Goal: Information Seeking & Learning: Understand process/instructions

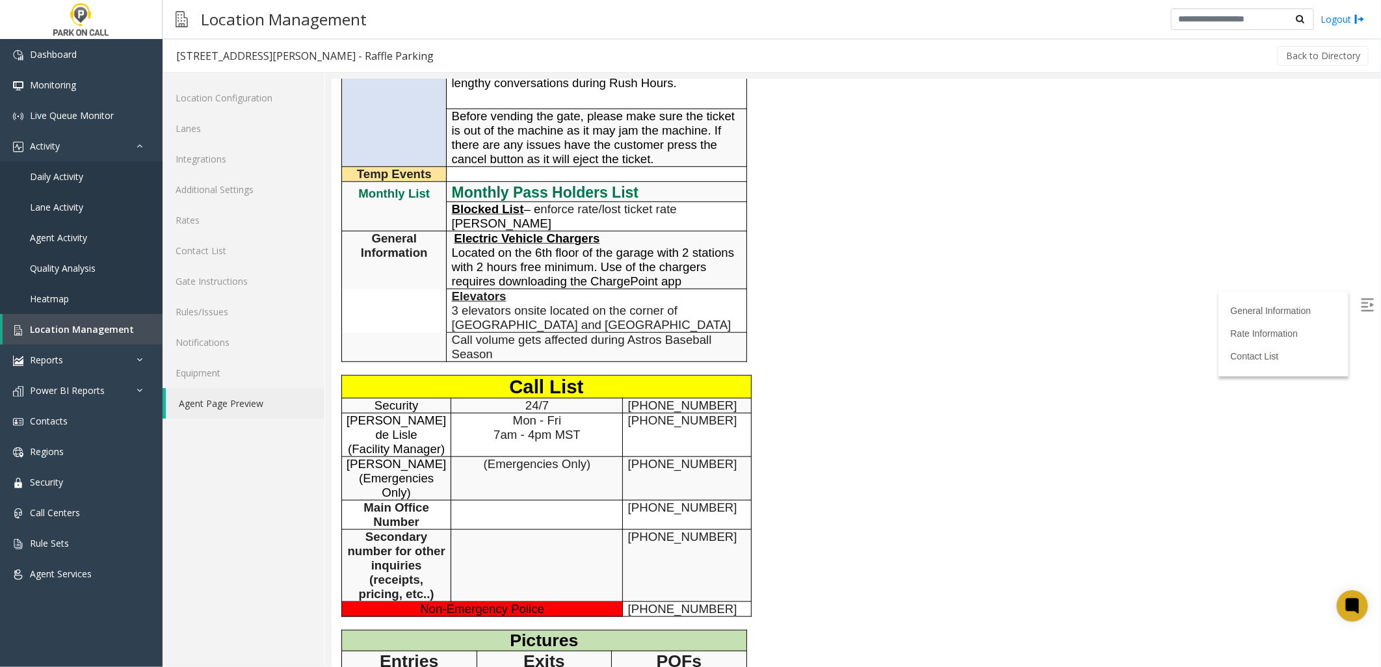
scroll to position [795, 0]
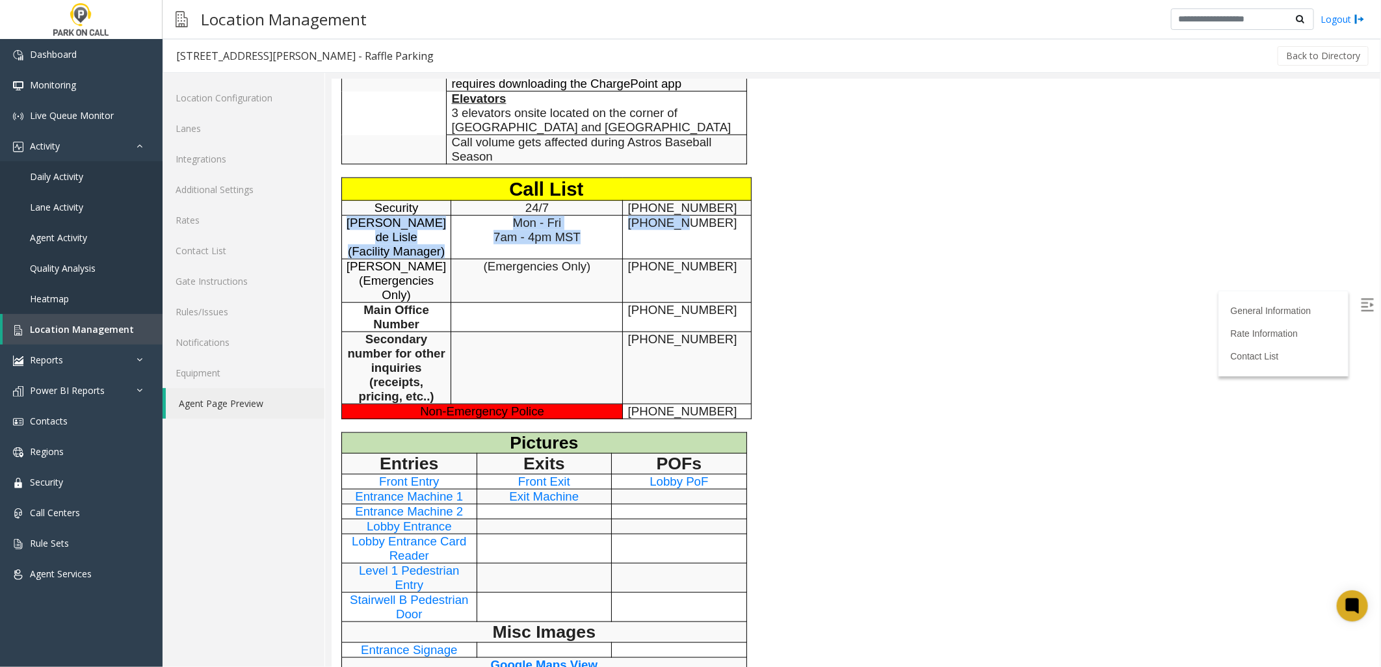
drag, startPoint x: 672, startPoint y: 212, endPoint x: 358, endPoint y: 188, distance: 315.6
click at [358, 215] on tr "[PERSON_NAME] [PERSON_NAME] (Facility Manager) Mon - Fri 7am - 4pm MST [PHONE_N…" at bounding box center [546, 237] width 410 height 44
click at [569, 223] on td "Mon - Fri 7am - 4pm MST" at bounding box center [537, 237] width 172 height 44
click at [573, 215] on span "Mon - Fri 7am - 4pm MST" at bounding box center [536, 229] width 87 height 28
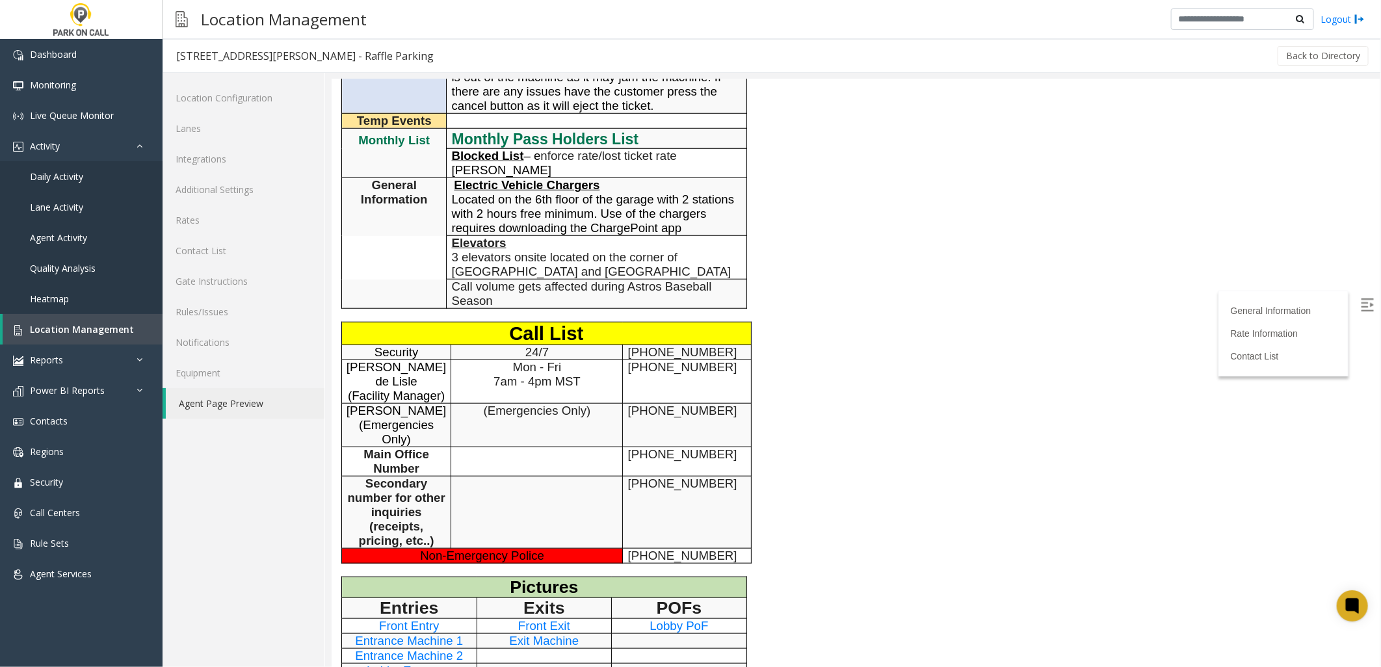
scroll to position [577, 0]
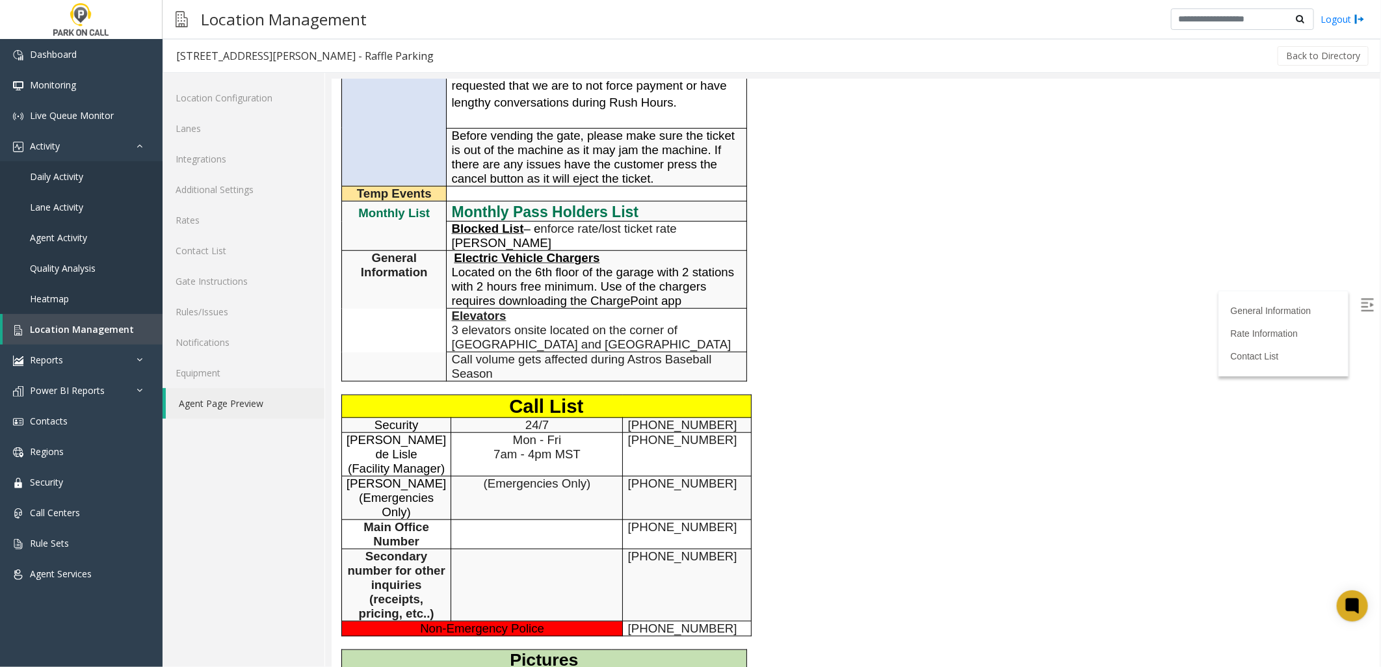
click at [769, 316] on div "General Information Revenue Control Manufacturer: TIBA General Information Time…" at bounding box center [636, 257] width 611 height 1338
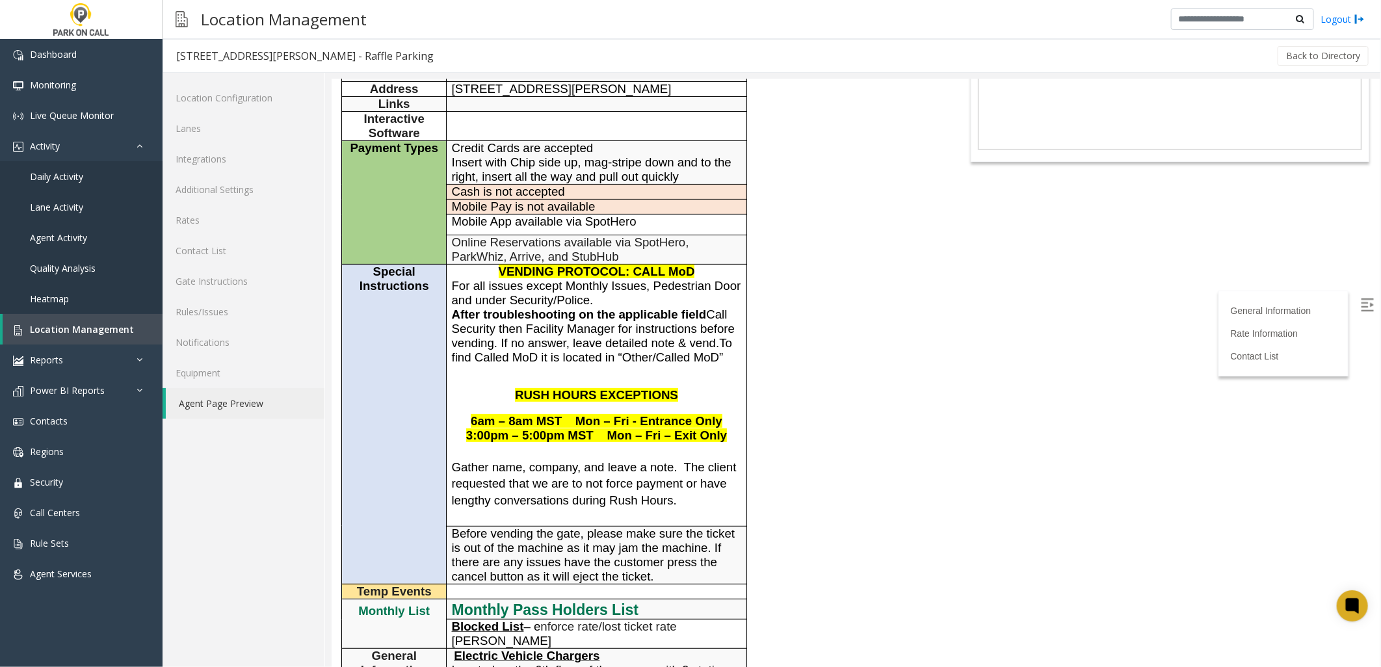
scroll to position [144, 0]
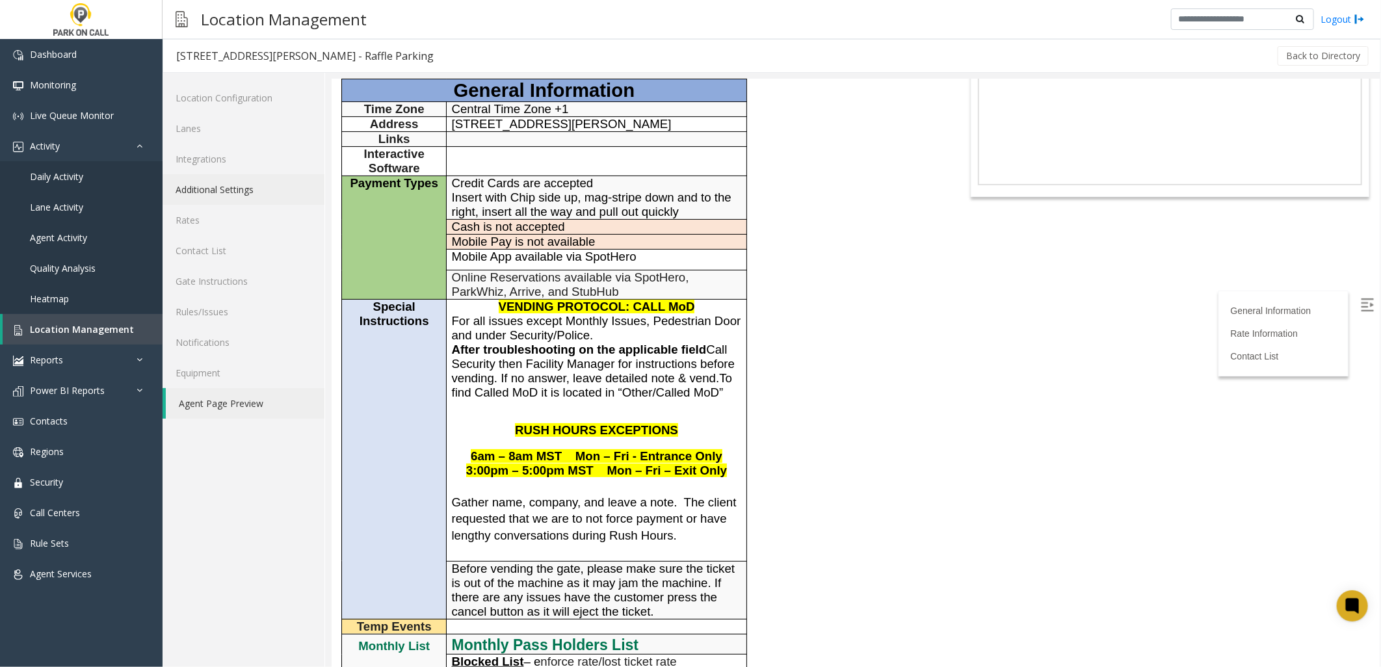
click at [216, 192] on link "Additional Settings" at bounding box center [244, 189] width 162 height 31
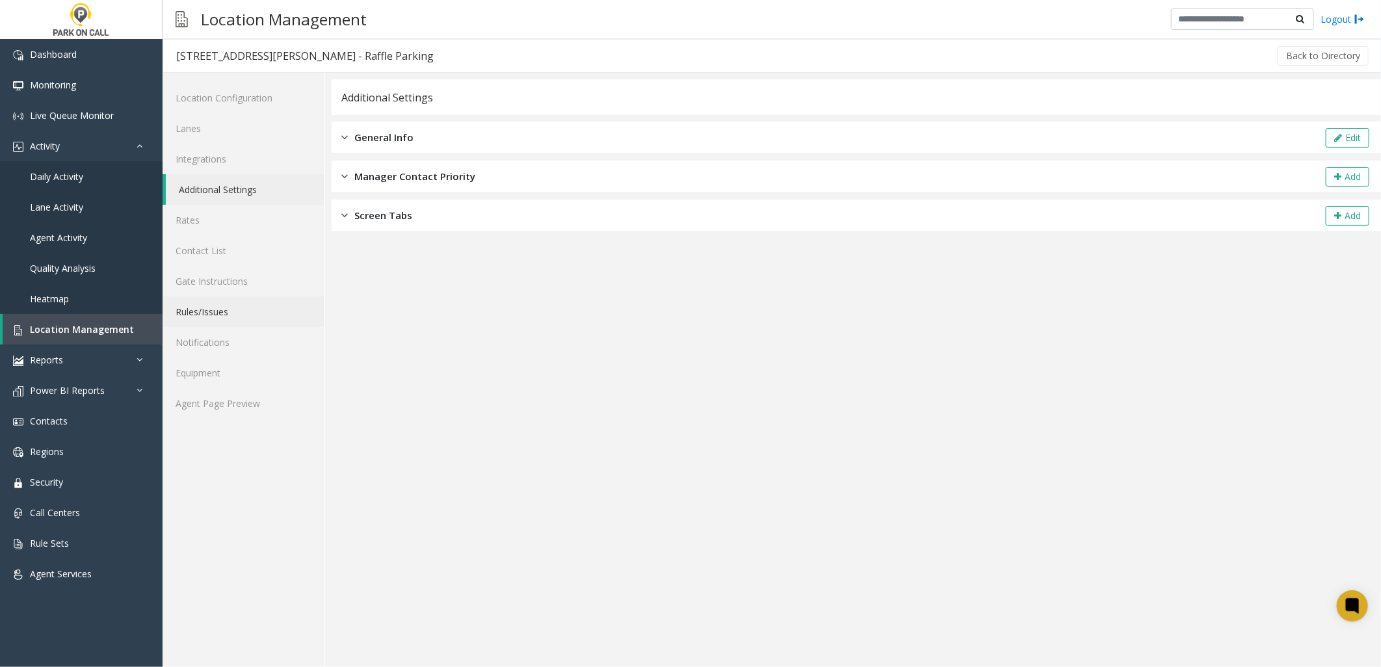
click at [238, 306] on link "Rules/Issues" at bounding box center [244, 312] width 162 height 31
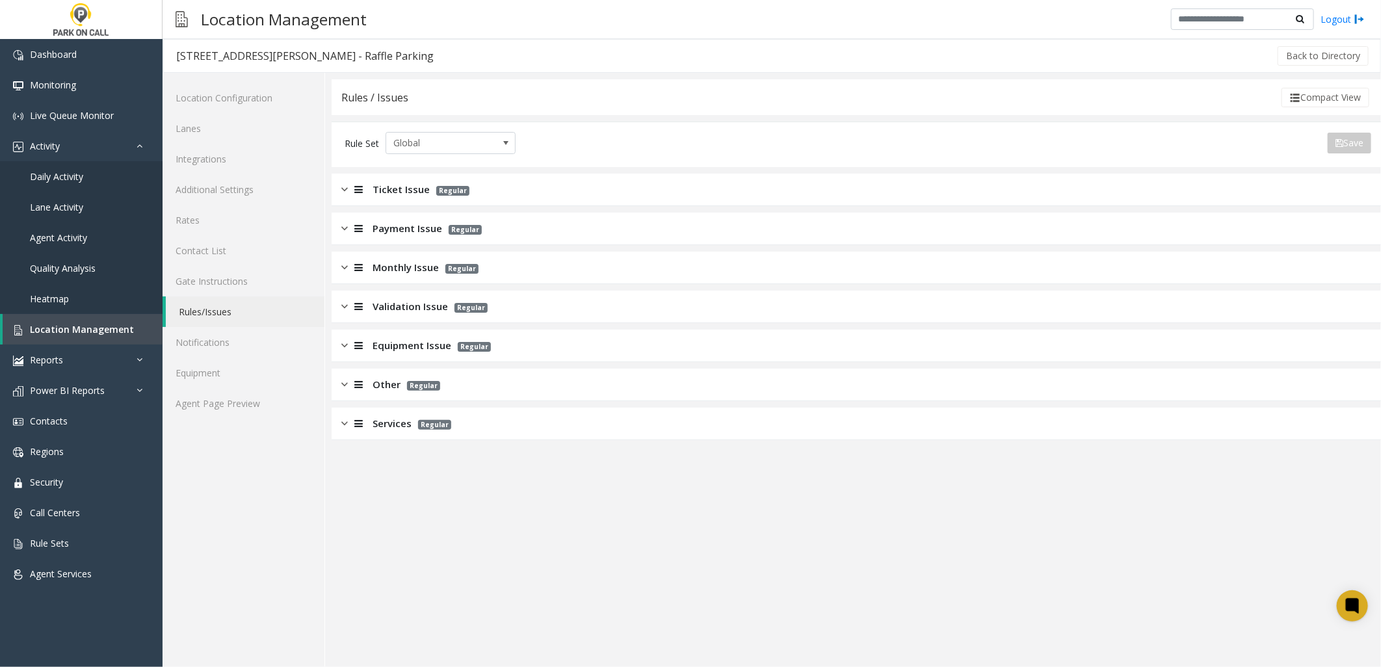
click at [382, 427] on span "Services" at bounding box center [392, 423] width 39 height 15
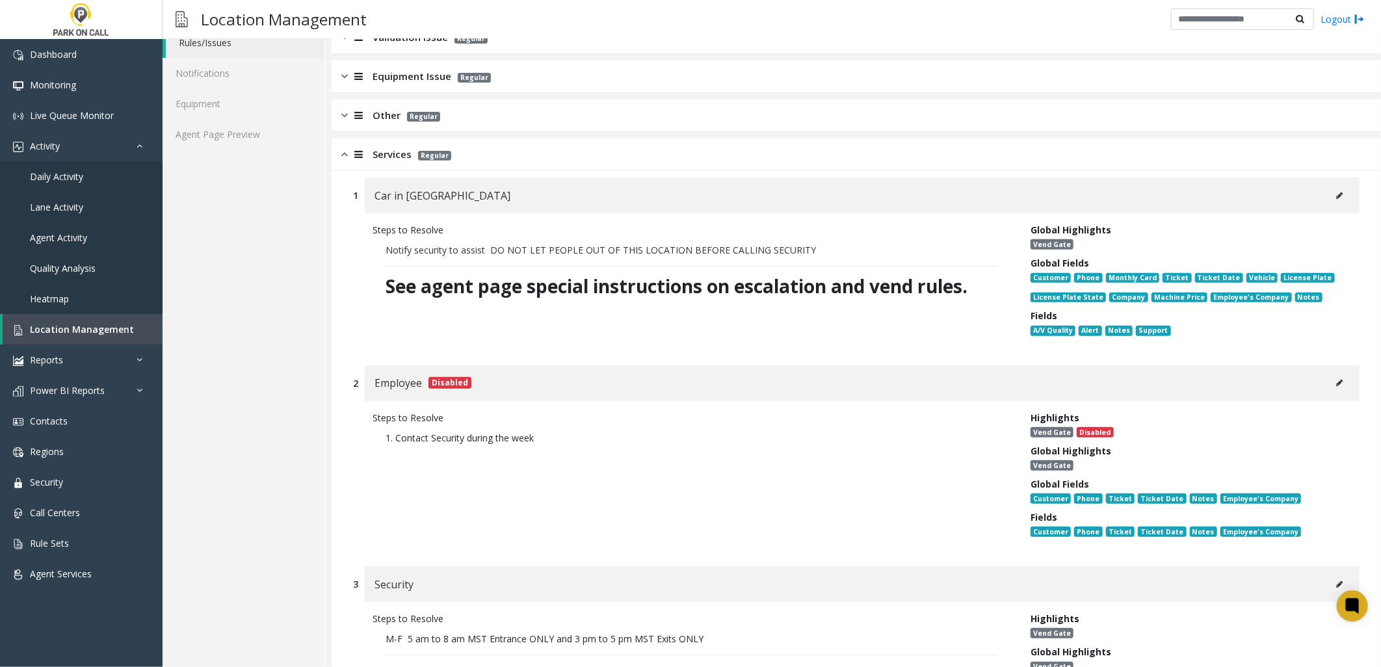
scroll to position [144, 0]
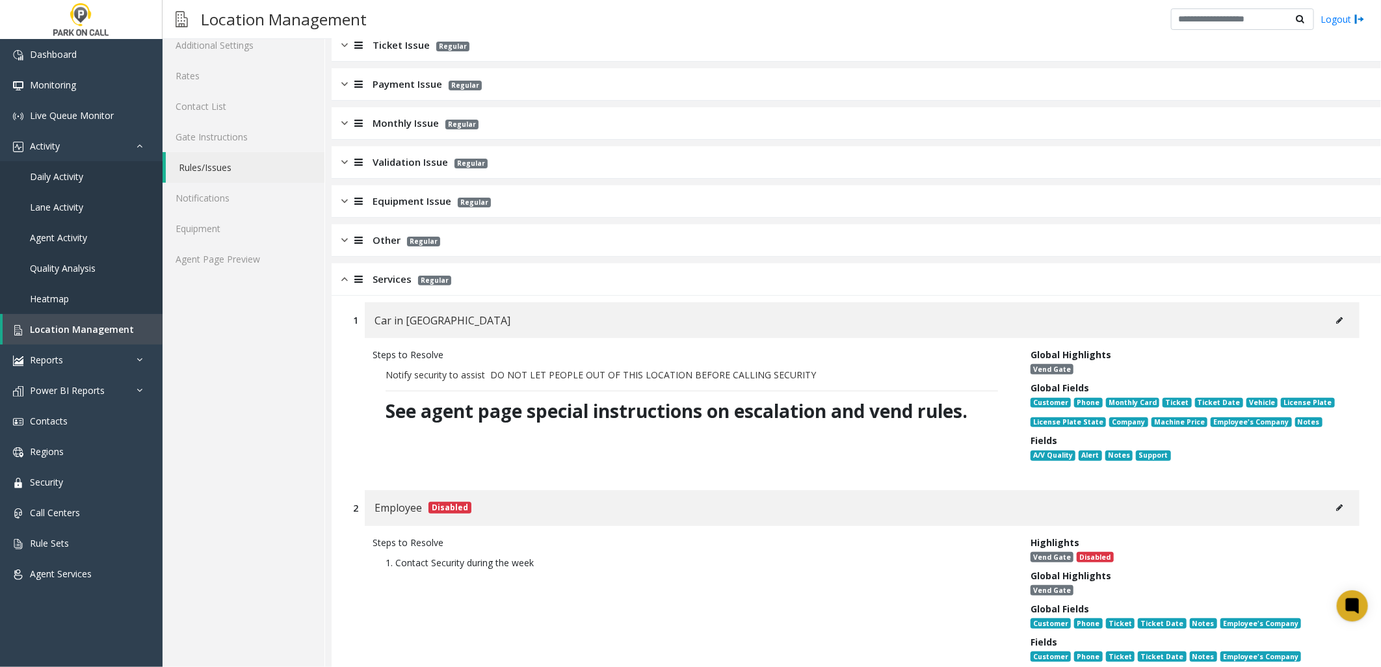
drag, startPoint x: 399, startPoint y: 278, endPoint x: 384, endPoint y: 242, distance: 38.5
click at [399, 277] on span "Services" at bounding box center [392, 279] width 39 height 15
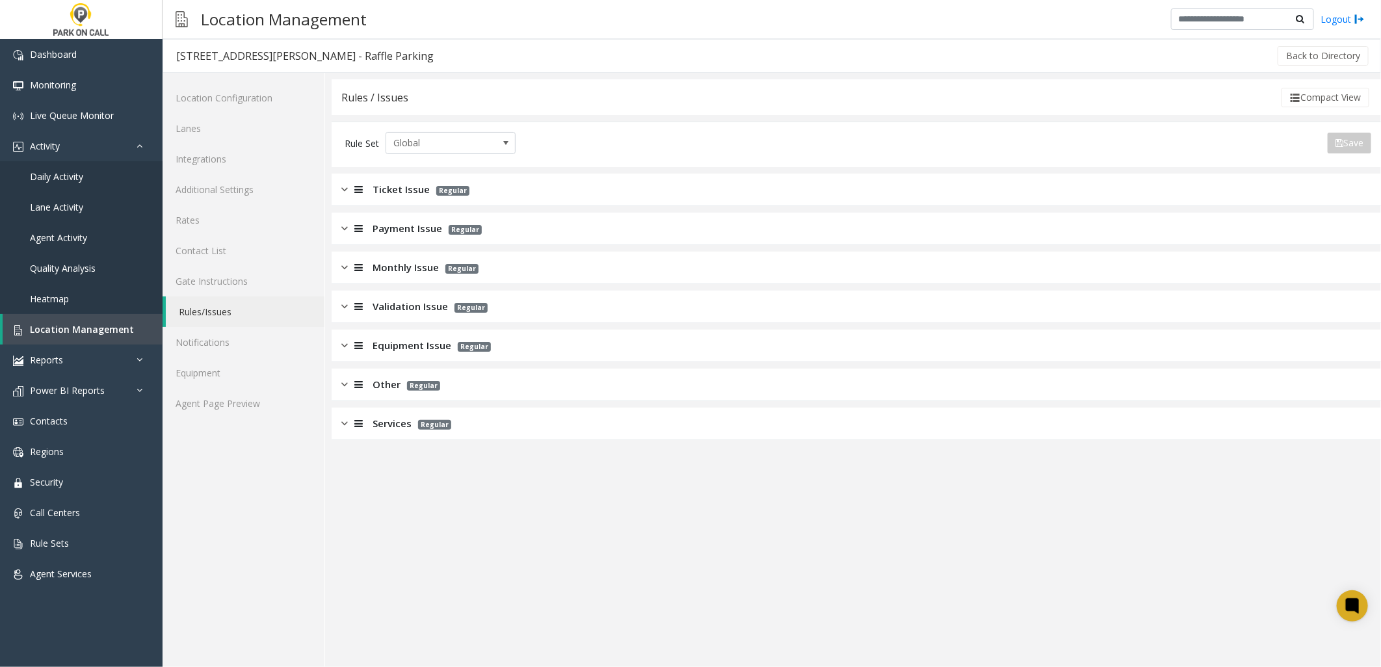
click at [384, 239] on div "Payment Issue Regular" at bounding box center [857, 229] width 1050 height 33
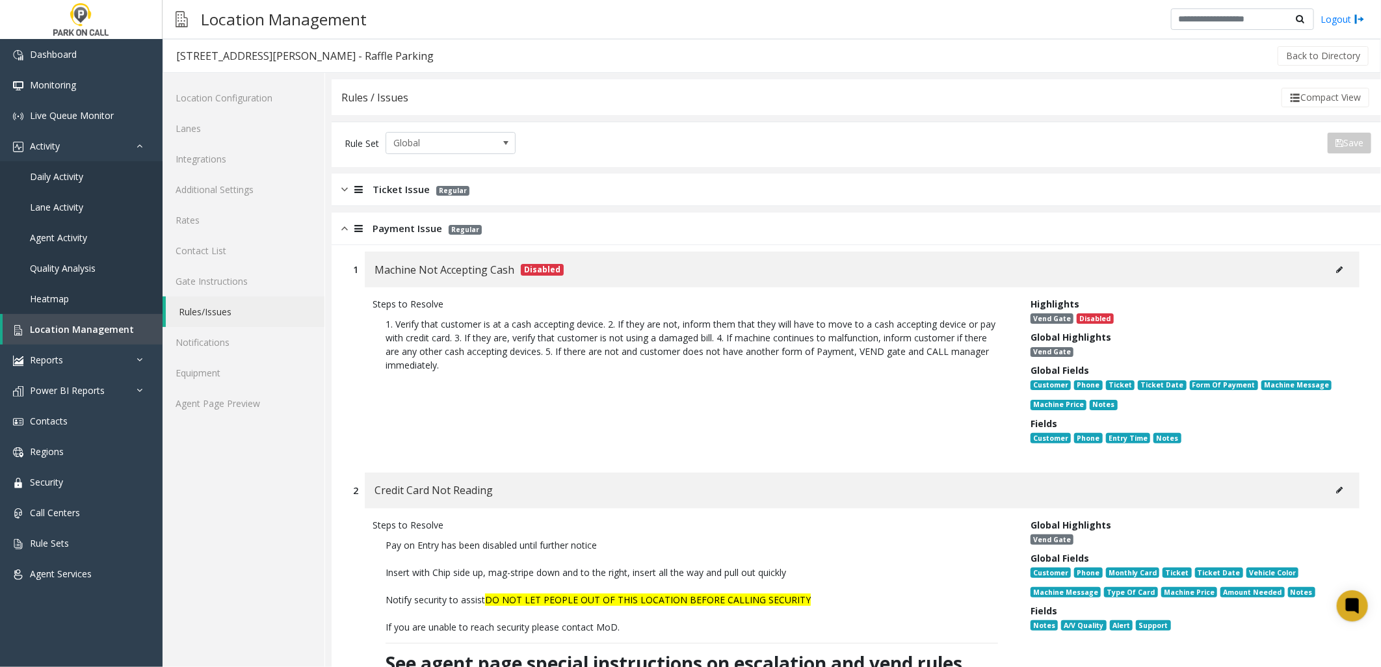
click at [386, 232] on span "Payment Issue" at bounding box center [408, 228] width 70 height 15
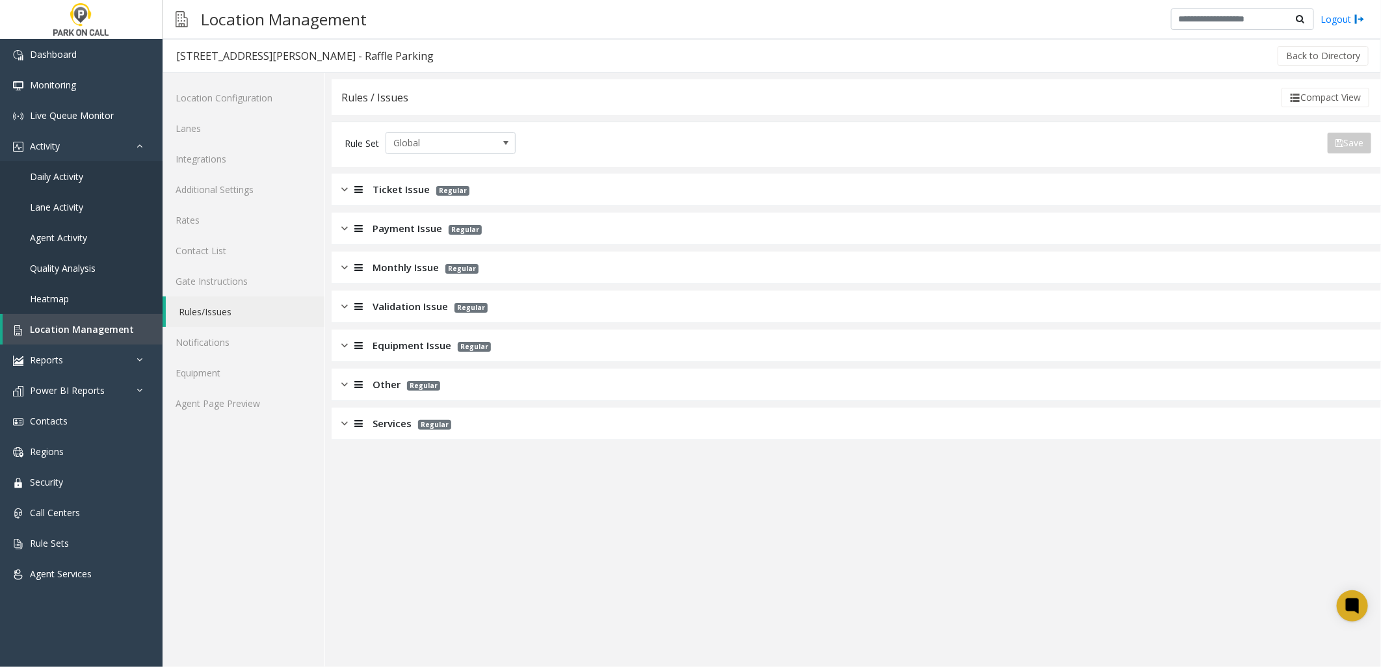
click at [393, 379] on span "Other" at bounding box center [387, 384] width 28 height 15
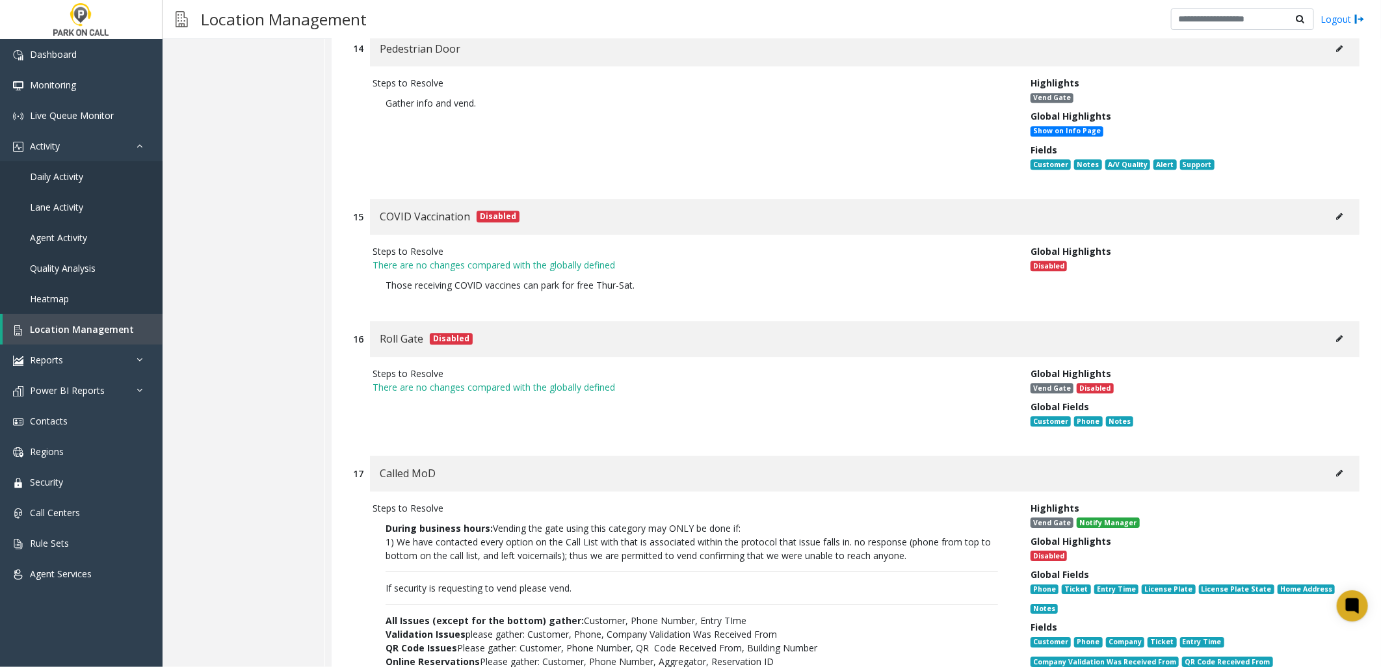
scroll to position [2528, 0]
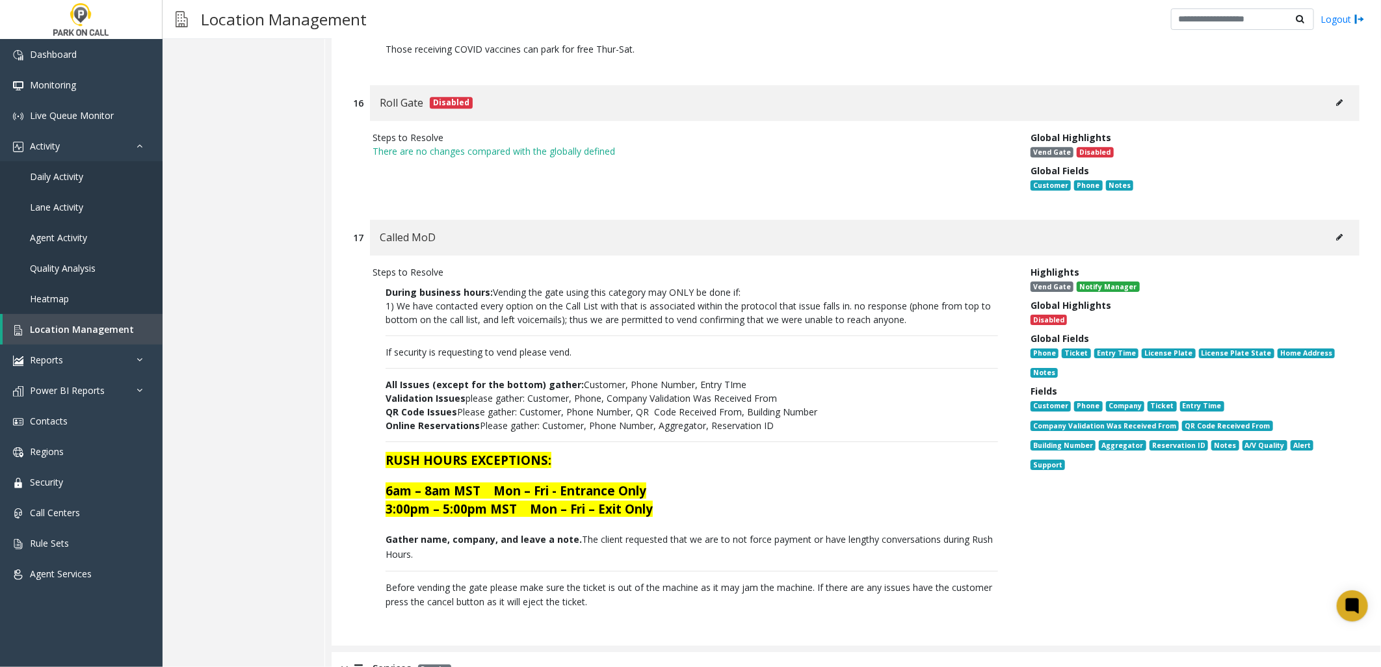
click at [860, 299] on p "1) We have contacted every option on the Call List with that is associated with…" at bounding box center [692, 312] width 613 height 27
click at [850, 299] on p "1) We have contacted every option on the Call List with that is associated with…" at bounding box center [692, 312] width 613 height 27
click at [850, 285] on p "During business hours: Vending the gate using this category may ONLY be done if:" at bounding box center [692, 292] width 613 height 14
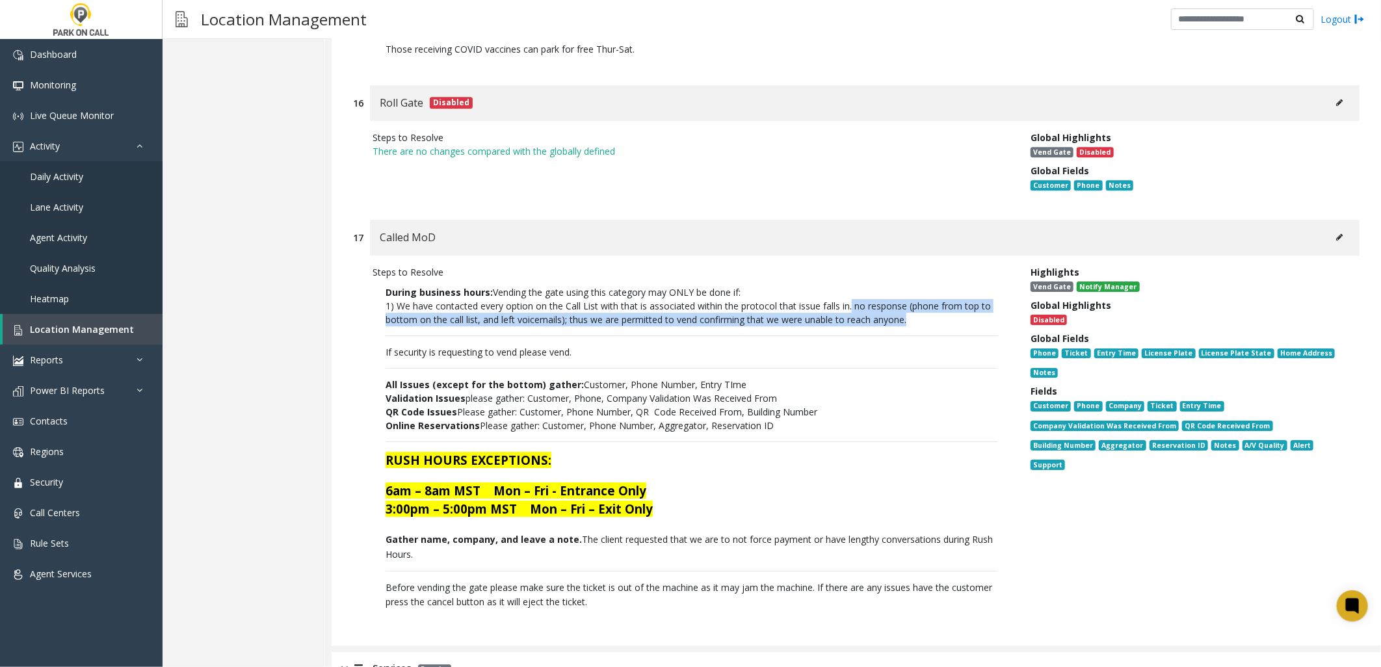
drag, startPoint x: 849, startPoint y: 278, endPoint x: 919, endPoint y: 295, distance: 72.1
click at [919, 299] on p "1) We have contacted every option on the Call List with that is associated with…" at bounding box center [692, 312] width 613 height 27
click at [915, 299] on p "1) We have contacted every option on the Call List with that is associated with…" at bounding box center [692, 312] width 613 height 27
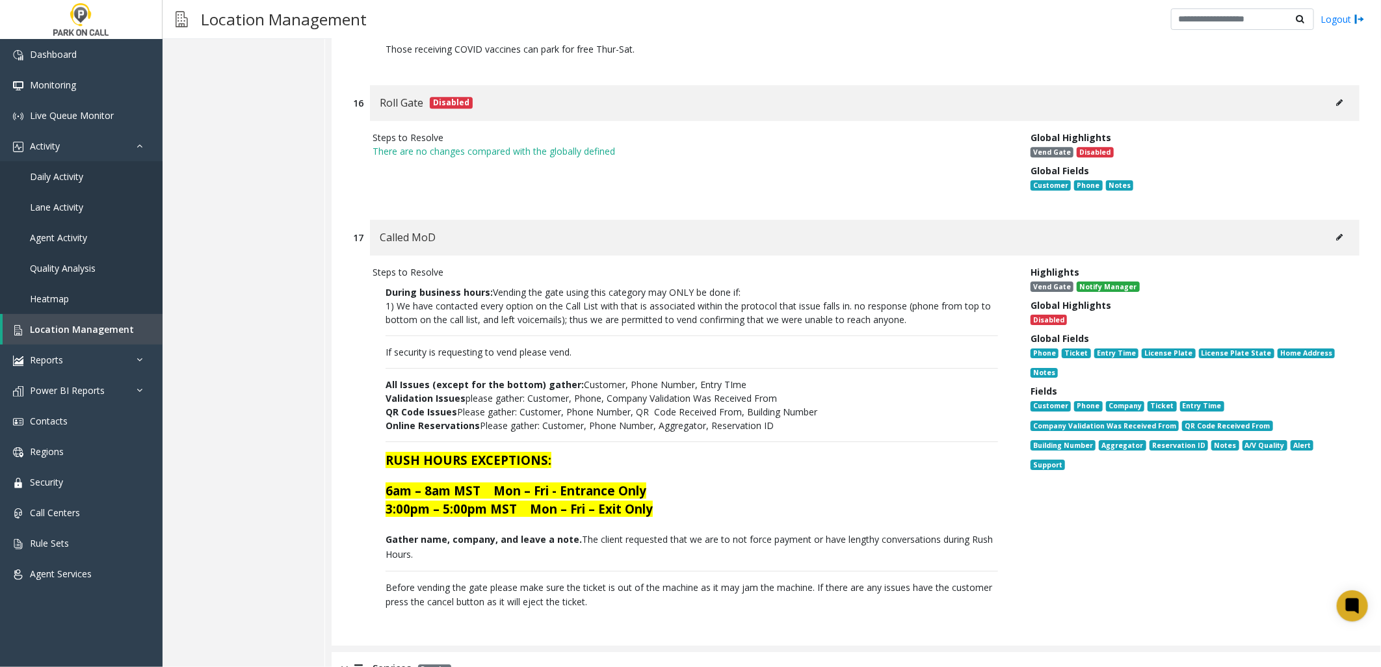
click at [916, 299] on p "1) We have contacted every option on the Call List with that is associated with…" at bounding box center [692, 312] width 613 height 27
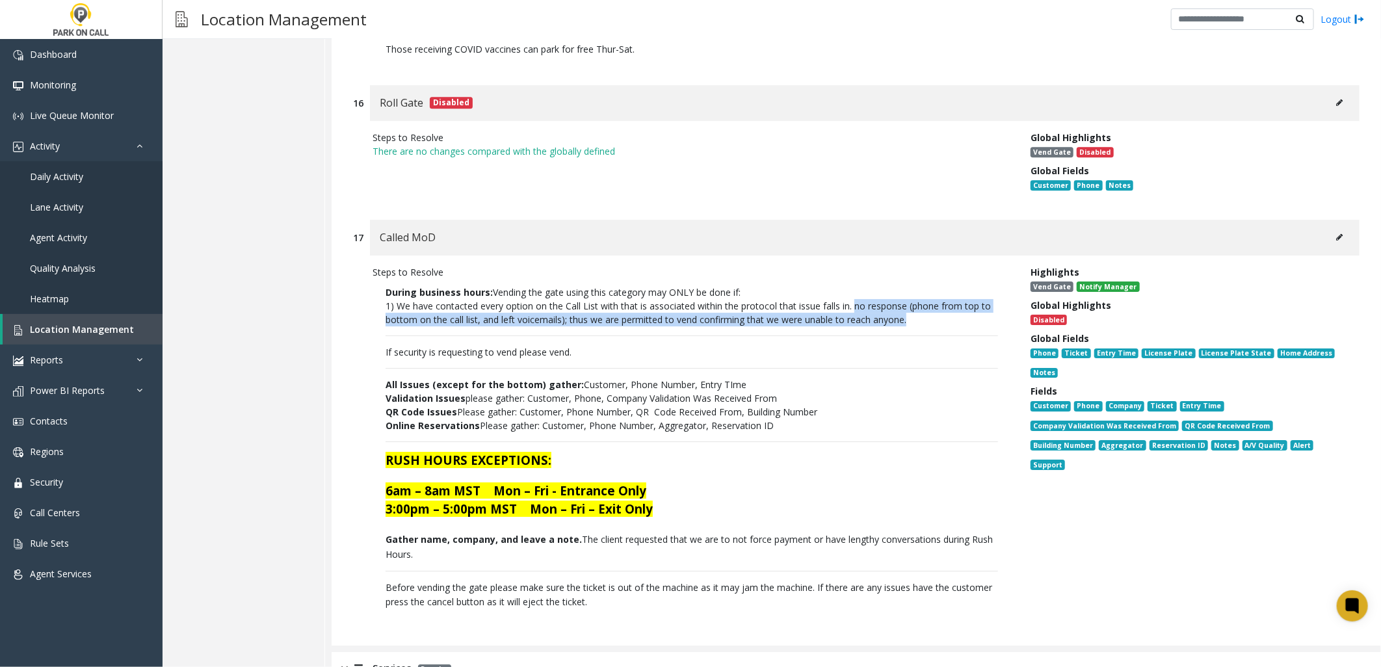
drag, startPoint x: 855, startPoint y: 284, endPoint x: 912, endPoint y: 296, distance: 57.9
click at [912, 299] on p "1) We have contacted every option on the Call List with that is associated with…" at bounding box center [692, 312] width 613 height 27
click at [911, 299] on p "1) We have contacted every option on the Call List with that is associated with…" at bounding box center [692, 312] width 613 height 27
click at [909, 299] on p "1) We have contacted every option on the Call List with that is associated with…" at bounding box center [692, 312] width 613 height 27
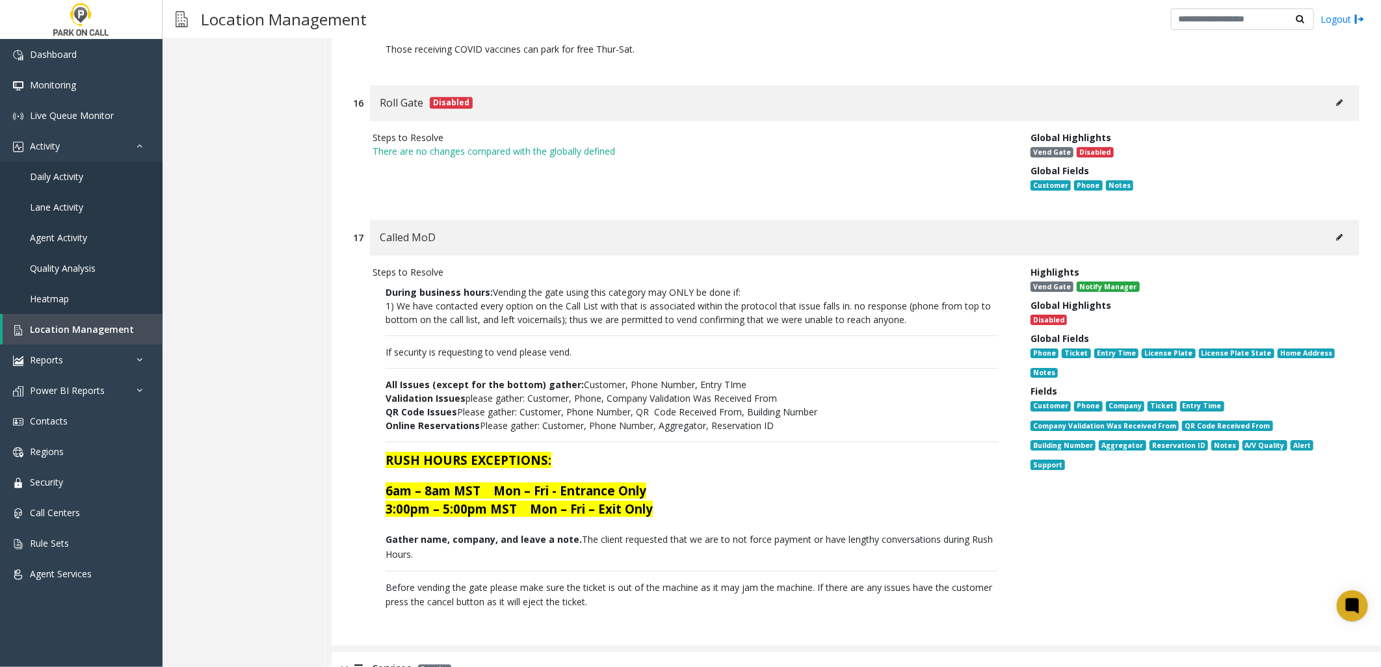
click at [847, 299] on p "1) We have contacted every option on the Call List with that is associated with…" at bounding box center [692, 312] width 613 height 27
click at [556, 391] on p "Validation Issues please gather: Customer, Phone, Company Validation Was Receiv…" at bounding box center [692, 404] width 613 height 27
click at [531, 391] on p "Validation Issues please gather: Customer, Phone, Company Validation Was Receiv…" at bounding box center [692, 404] width 613 height 27
click at [535, 341] on p "During business hours: Vending the gate using this category may ONLY be done if…" at bounding box center [692, 447] width 639 height 337
